Goal: Transaction & Acquisition: Purchase product/service

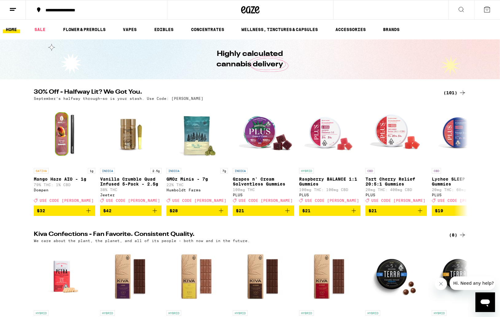
click at [450, 93] on div "(101)" at bounding box center [455, 92] width 23 height 7
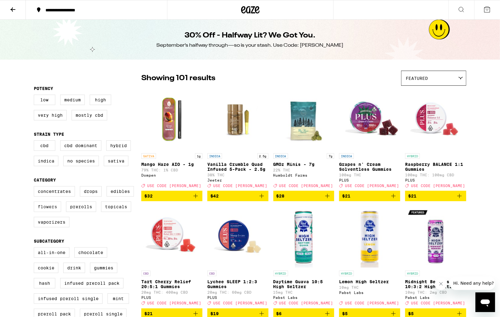
click at [55, 212] on label "Flowers" at bounding box center [47, 207] width 27 height 10
click at [35, 187] on input "Flowers" at bounding box center [35, 187] width 0 height 0
checkbox input "true"
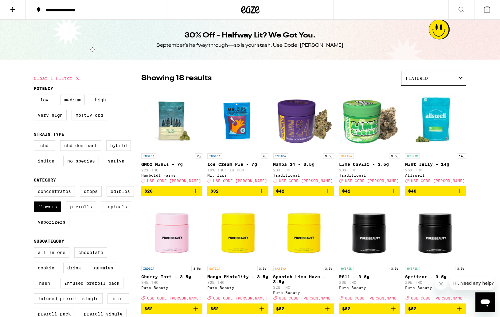
click at [45, 165] on label "Indica" at bounding box center [46, 161] width 25 height 10
click at [35, 142] on input "Indica" at bounding box center [35, 141] width 0 height 0
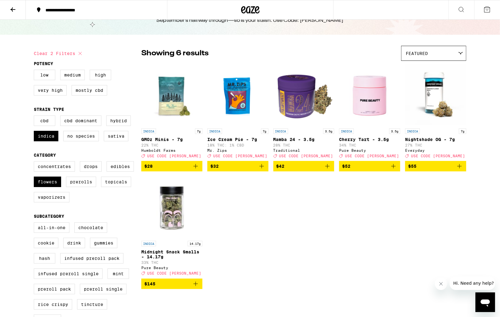
scroll to position [26, 0]
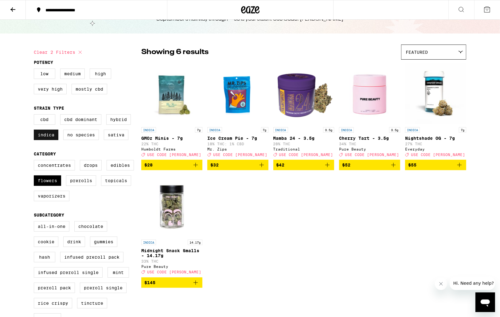
click at [50, 140] on label "Indica" at bounding box center [46, 135] width 25 height 10
click at [35, 116] on input "Indica" at bounding box center [35, 115] width 0 height 0
checkbox input "false"
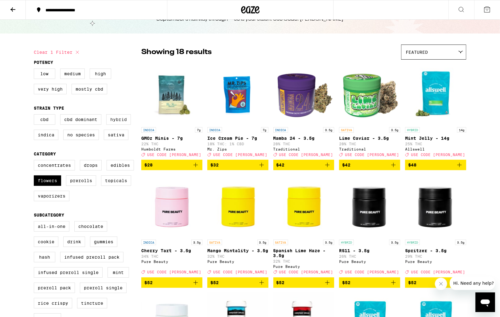
click at [118, 125] on label "Hybrid" at bounding box center [118, 119] width 25 height 10
click at [35, 116] on input "Hybrid" at bounding box center [35, 115] width 0 height 0
checkbox input "true"
